Goal: Transaction & Acquisition: Purchase product/service

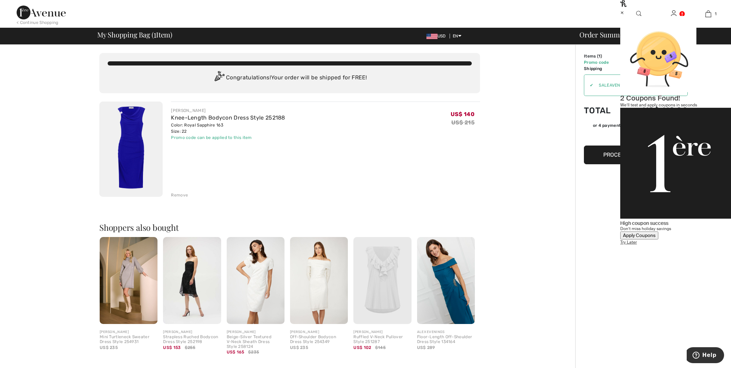
click at [120, 133] on img at bounding box center [130, 148] width 63 height 95
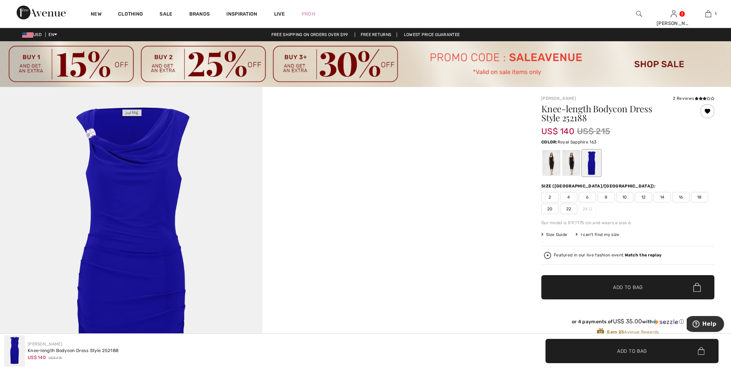
click at [590, 164] on div at bounding box center [592, 163] width 18 height 26
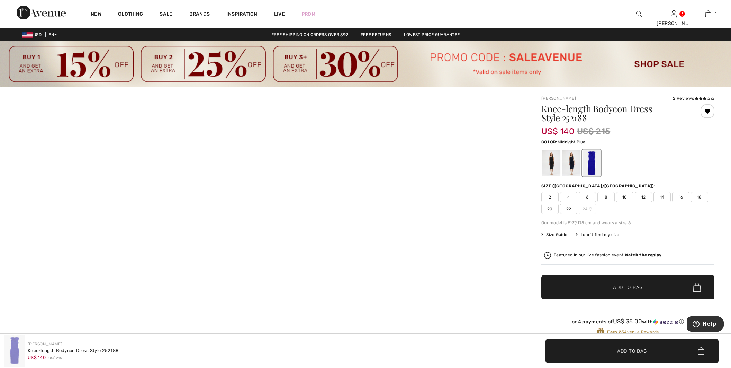
click at [572, 164] on div at bounding box center [572, 163] width 18 height 26
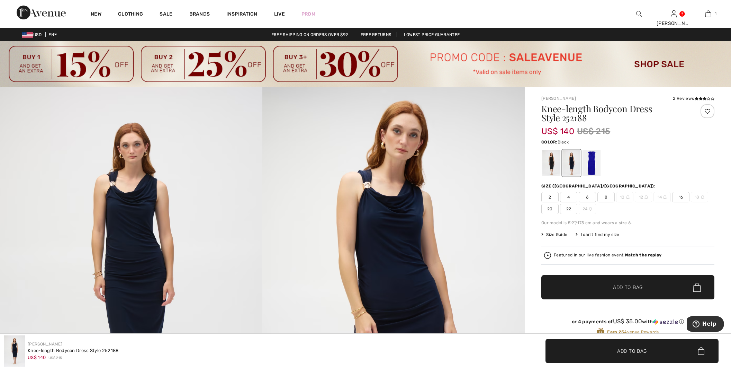
click at [554, 164] on div at bounding box center [552, 163] width 18 height 26
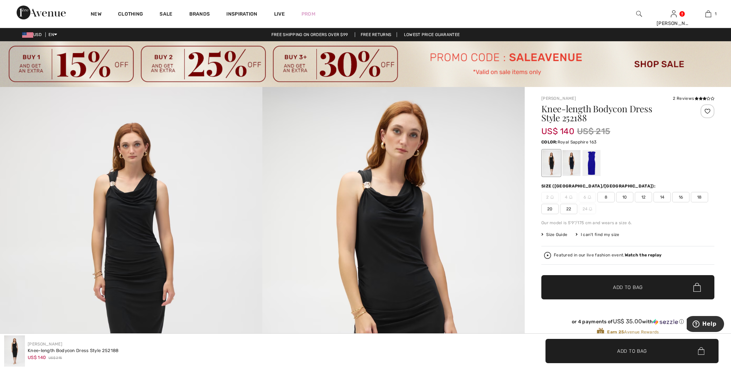
click at [589, 165] on div at bounding box center [592, 163] width 18 height 26
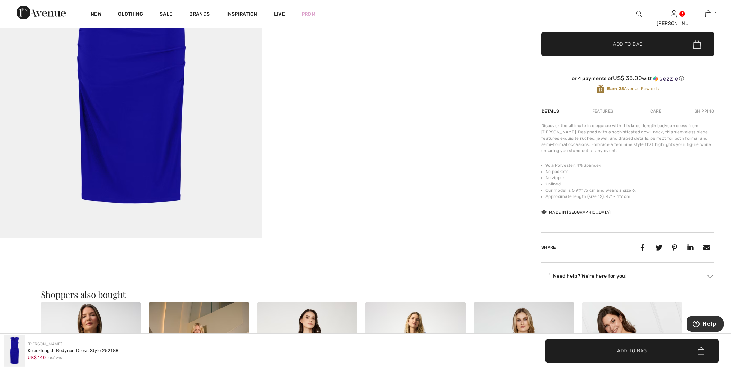
scroll to position [244, 0]
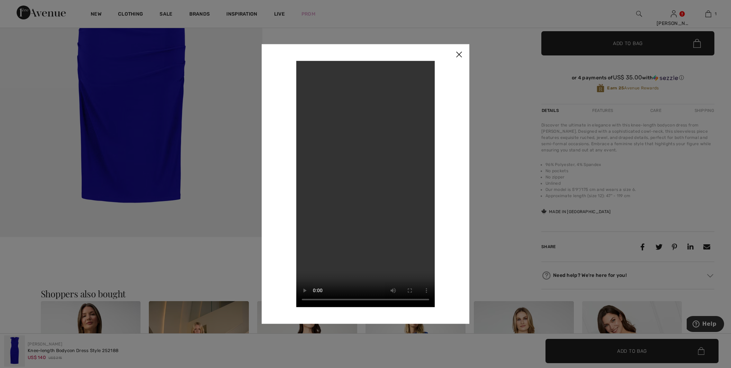
click at [461, 55] on img at bounding box center [459, 54] width 21 height 21
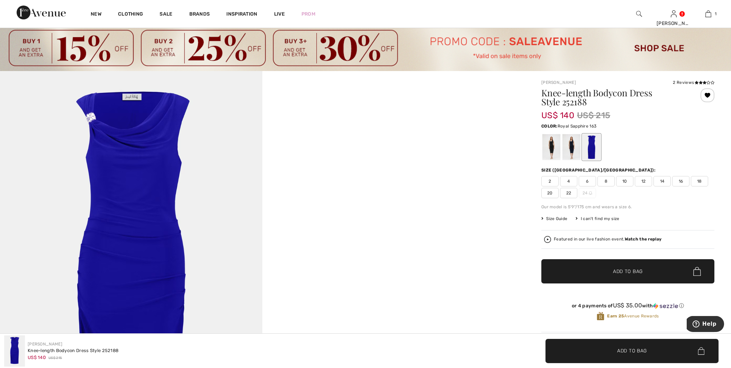
scroll to position [0, 0]
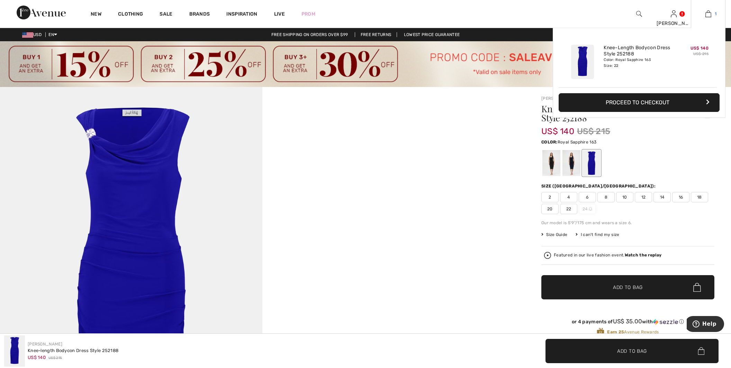
click at [709, 10] on img at bounding box center [709, 14] width 6 height 8
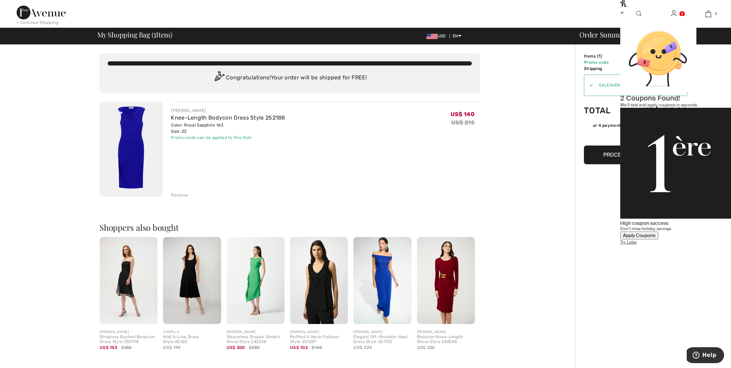
click at [531, 216] on div "You are only US$ 0.00 away from FREE SHIPPING! Continue Shopping > Congratulati…" at bounding box center [289, 266] width 571 height 443
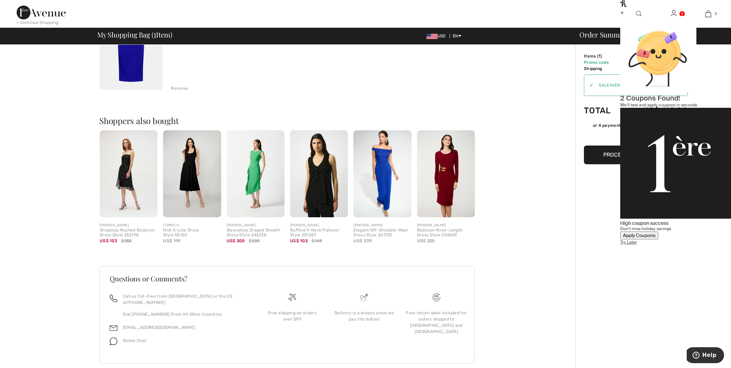
scroll to position [113, 0]
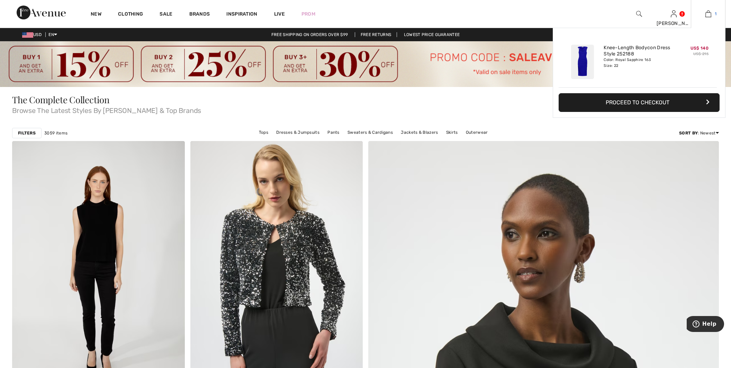
click at [706, 14] on img at bounding box center [709, 14] width 6 height 8
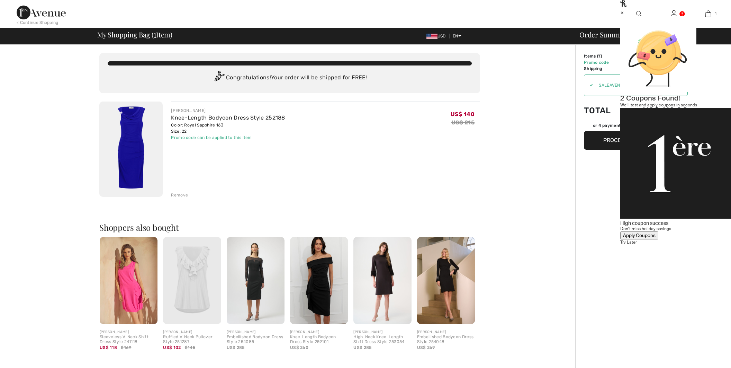
click at [140, 143] on img at bounding box center [130, 148] width 63 height 95
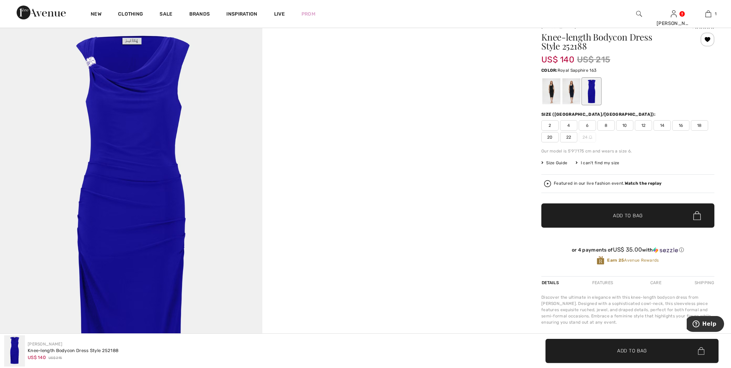
scroll to position [97, 0]
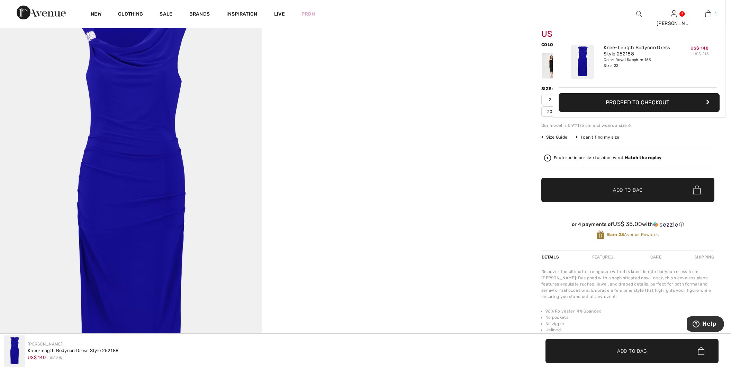
click at [705, 16] on link "1" at bounding box center [708, 14] width 34 height 8
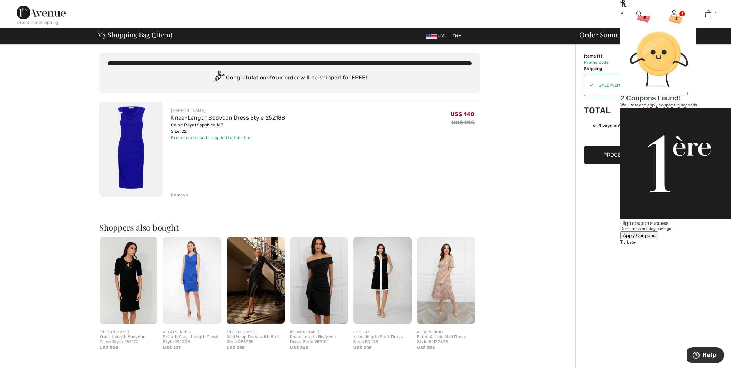
click at [594, 153] on button "Proceed to Summary" at bounding box center [636, 154] width 104 height 19
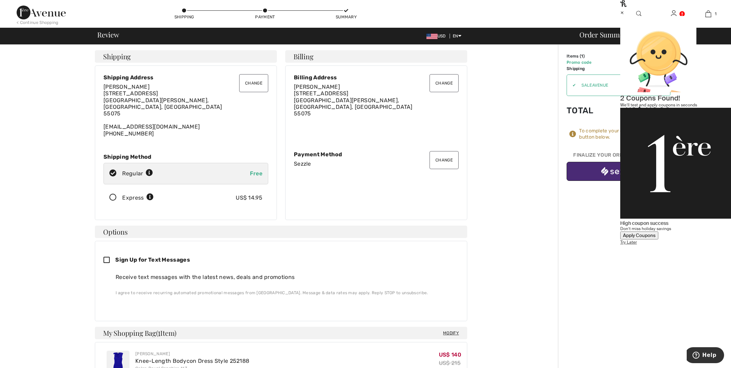
click at [717, 14] on div "×" at bounding box center [675, 12] width 111 height 7
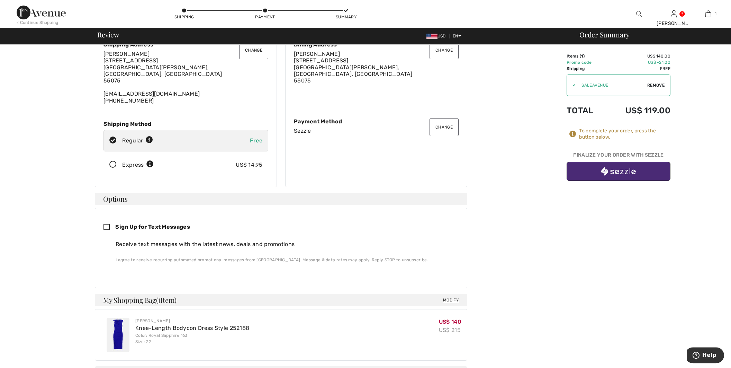
scroll to position [48, 0]
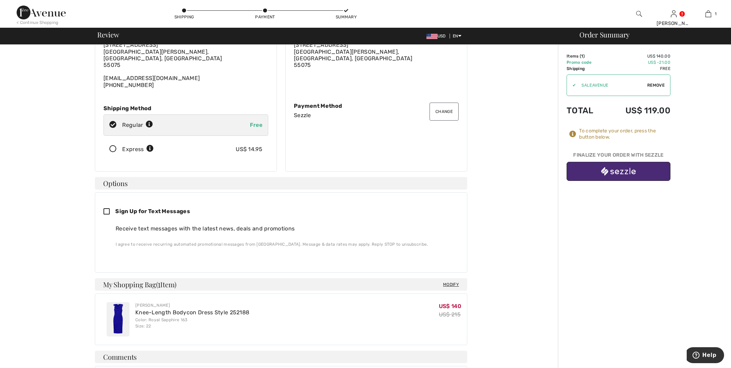
click at [60, 15] on img at bounding box center [41, 13] width 49 height 14
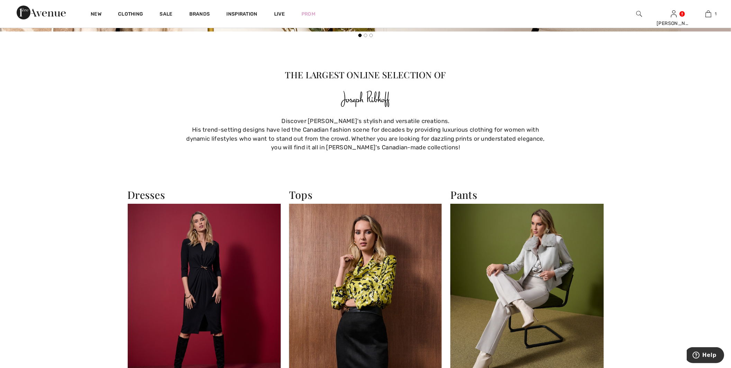
scroll to position [780, 0]
